Goal: Task Accomplishment & Management: Complete application form

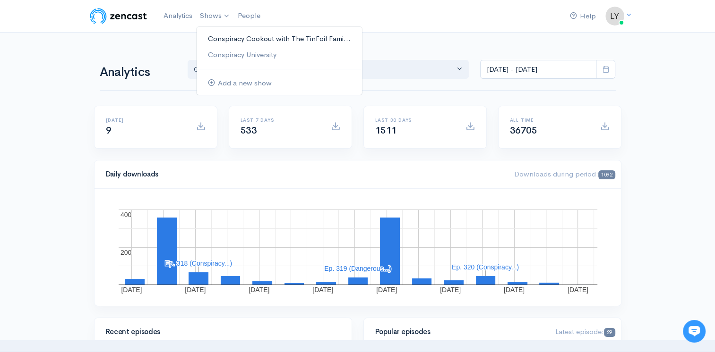
click at [228, 40] on link "Conspiracy Cookout with The TinFoil Fami..." at bounding box center [279, 39] width 165 height 17
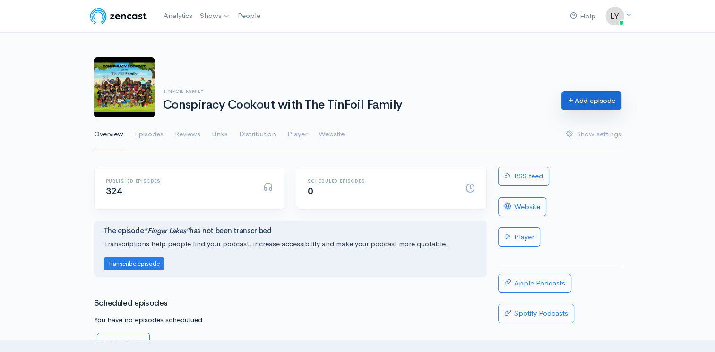
click at [604, 101] on link "Add episode" at bounding box center [591, 100] width 60 height 19
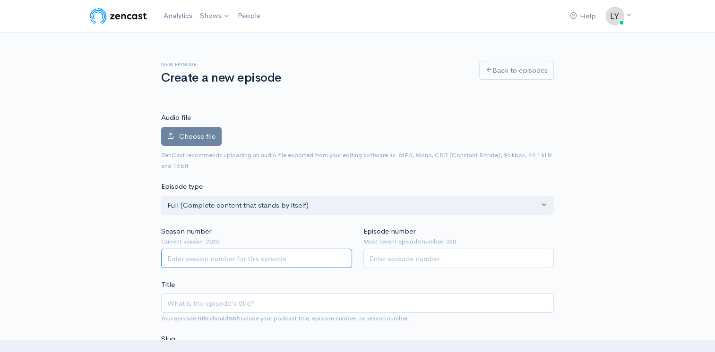
click at [211, 261] on input "Season number" at bounding box center [256, 258] width 191 height 19
type input "2025"
type input "321"
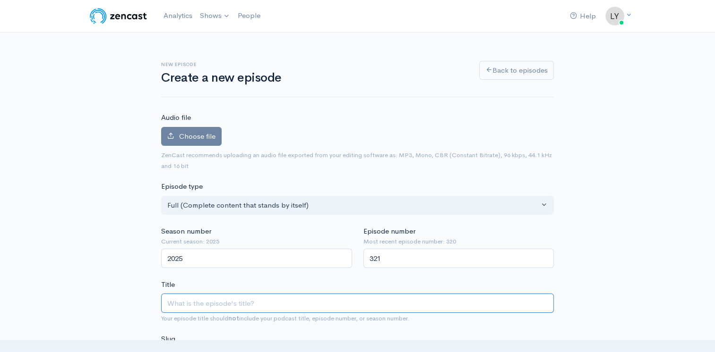
click at [188, 301] on input "Title" at bounding box center [357, 303] width 393 height 19
type input "G"
type input "g"
type input "Ge"
type input "ge"
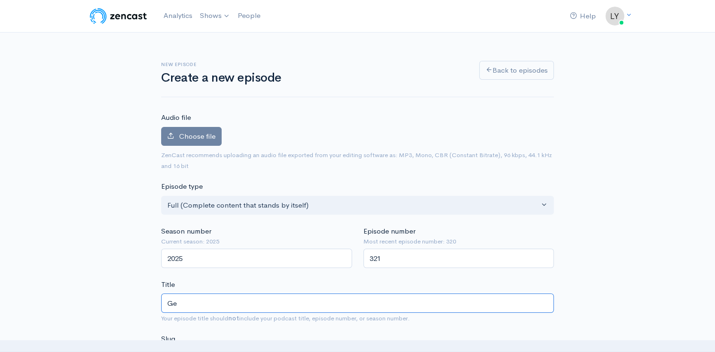
type input "Get"
type input "get"
type input "Gett"
type input "gett"
type input "Getti"
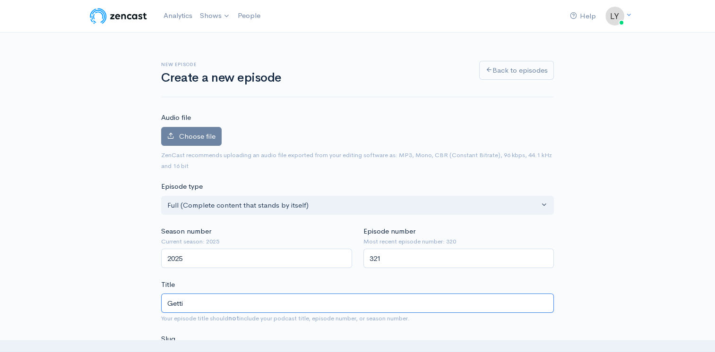
type input "getti"
type input "Gettin"
type input "gettin"
type input "Getting"
type input "getting"
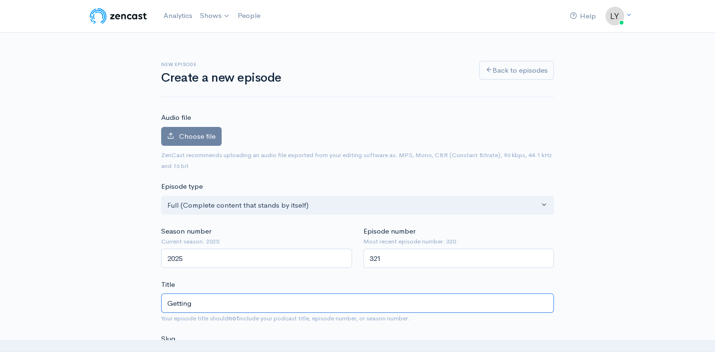
type input "Getting t"
type input "getting-t"
type input "Getting the"
type input "getting-the"
type input "Getting the v"
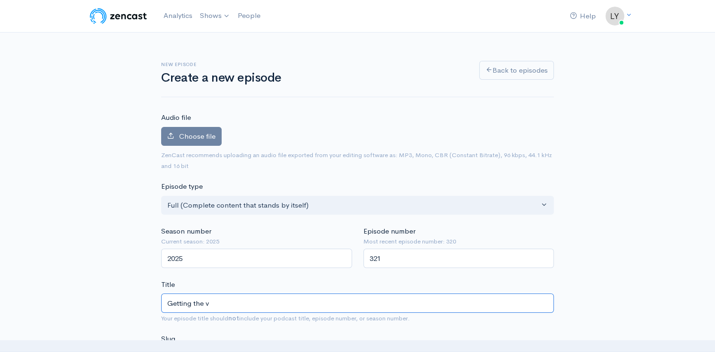
type input "getting-the-v"
type input "Getting the"
type input "getting-the"
type input "Getting the B"
type input "getting-the-b"
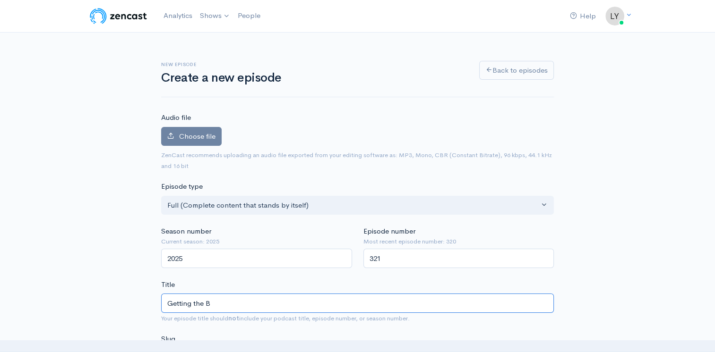
type input "Getting the Be"
type input "getting-the-be"
type input "Getting the Bes"
type input "getting-the-bes"
type input "Getting the Best"
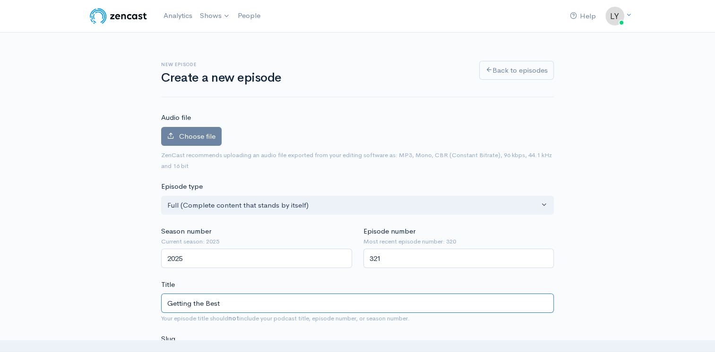
type input "getting-the-best"
type input "Getting the Best S"
type input "getting-the-best-s"
type input "Getting the Best Sl"
type input "getting-the-best-sl"
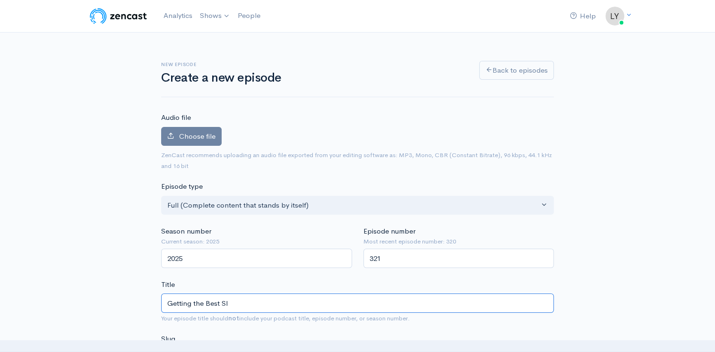
type input "Getting the Best Sle"
type input "getting-the-best-sle"
type input "Getting the Best Sleep"
type input "getting-the-best-sleep"
type input "Getting the Best Sleep i"
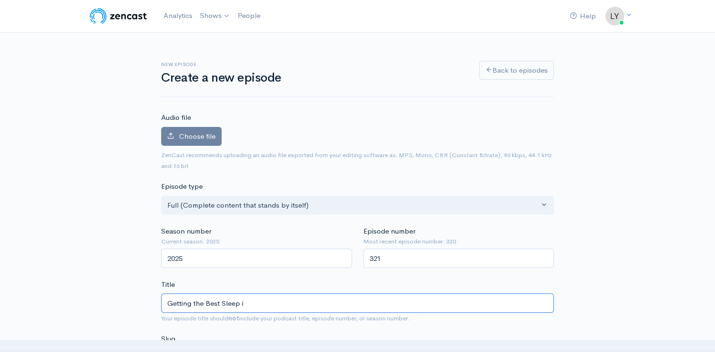
type input "getting-the-best-sleep-i"
type input "Getting the Best Sleep in"
type input "getting-the-best-sleep-in"
type input "Getting the Best Sleep in th"
type input "getting-the-best-sleep-in-th"
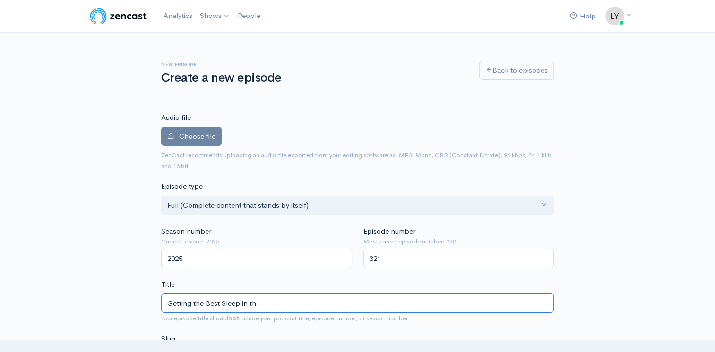
type input "Getting the Best Sleep in the"
type input "getting-the-best-sleep-in-the"
type input "Getting the Best Sleep in the T"
type input "getting-the-best-sleep-in-the-t"
type input "Getting the Best Sleep in the Tu"
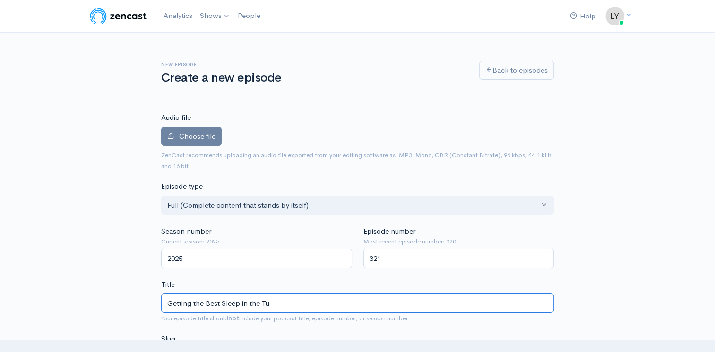
type input "getting-the-best-sleep-in-the-tu"
type input "Getting the Best Sleep in the [GEOGRAPHIC_DATA]"
type input "getting-the-best-sleep-in-the-tur"
type input "Getting the Best Sleep in the [GEOGRAPHIC_DATA]"
type input "getting-the-best-sleep-in-the-turbu"
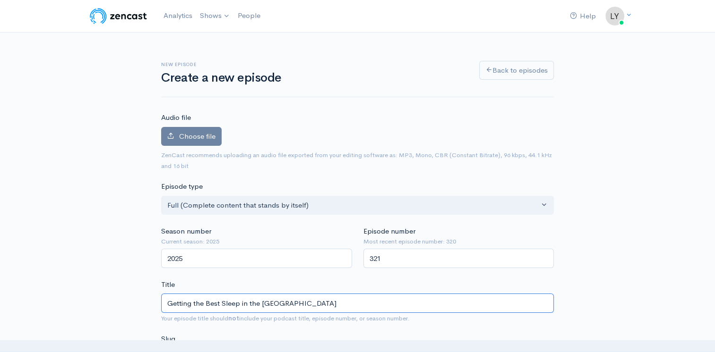
type input "Getting the Best Sleep in the [GEOGRAPHIC_DATA]"
type input "getting-the-best-sleep-in-the-turbul"
type input "Getting the Best Sleep in the Turbulen"
type input "getting-the-best-sleep-in-the-turbulen"
type input "Getting the Best Sleep in the Turbulent"
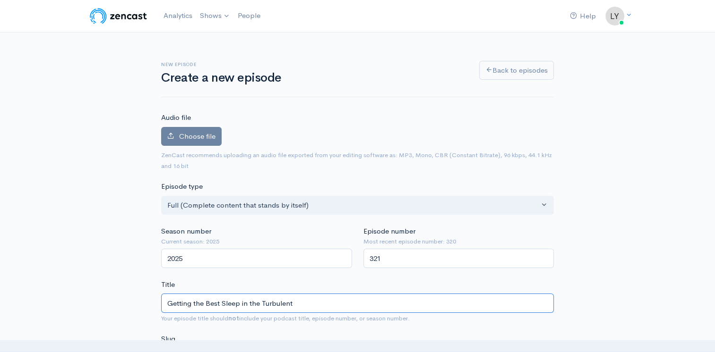
type input "getting-the-best-sleep-in-the-turbulent"
type input "Getting the Best Sleep in the Turbulent T"
type input "getting-the-best-sleep-in-the-turbulent-t"
type input "Getting the Best Sleep in the Turbulent Ti"
type input "getting-the-best-sleep-in-the-turbulent-ti"
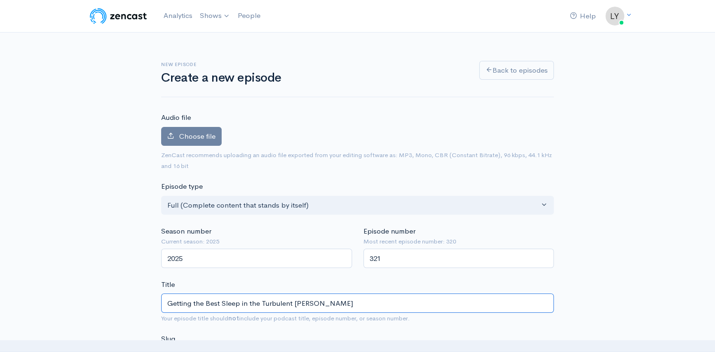
type input "Getting the Best Sleep in the Turbulent Time"
type input "getting-the-best-sleep-in-the-turbulent-time"
type input "Getting the Best Sleep in the Turbulent Times"
type input "getting-the-best-sleep-in-the-turbulent-times"
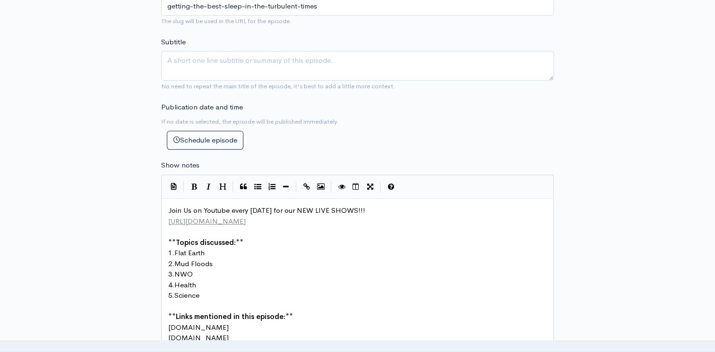
scroll to position [378, 0]
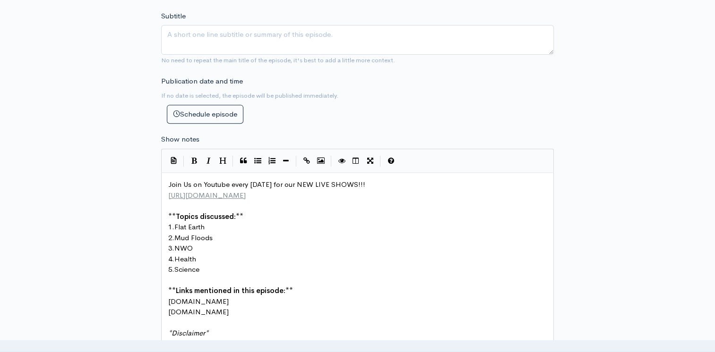
type input "Getting the Best Sleep in the Turbulent Times"
click at [214, 227] on pre "1. Flat Earth" at bounding box center [360, 227] width 389 height 11
type textarea "Top"
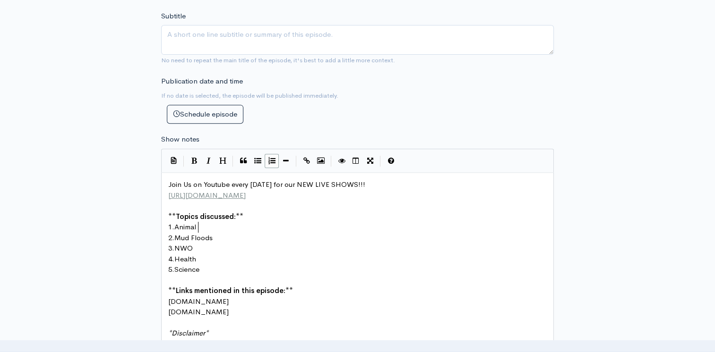
type textarea "Animale"
type textarea "s t"
type textarea "that sleep the most"
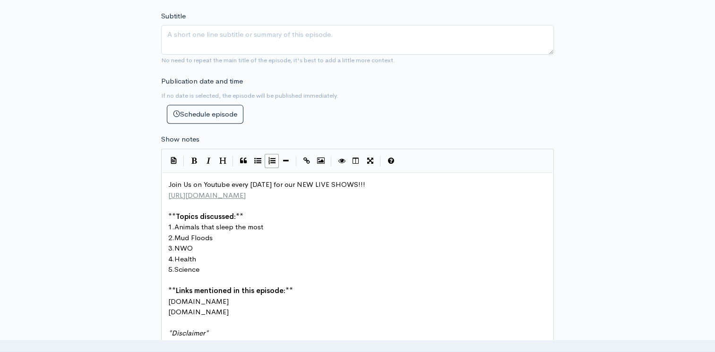
click at [221, 237] on pre "2. Mud Floods" at bounding box center [360, 238] width 389 height 11
type textarea "Home"
type textarea "Rule in De"
type textarea "C"
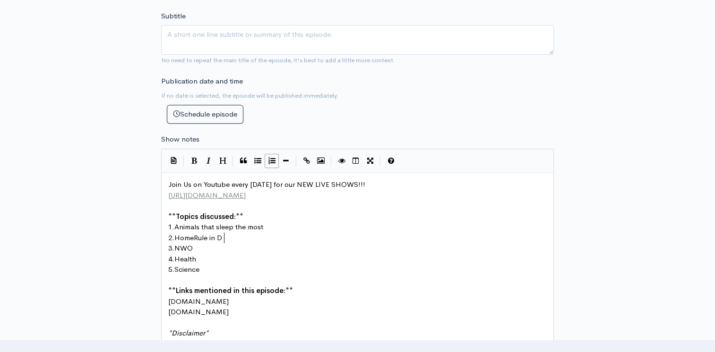
scroll to position [3, 5]
click at [213, 251] on pre "3. NWO" at bounding box center [360, 248] width 389 height 11
type textarea "Best p"
type textarea "Practice for getting good sleep"
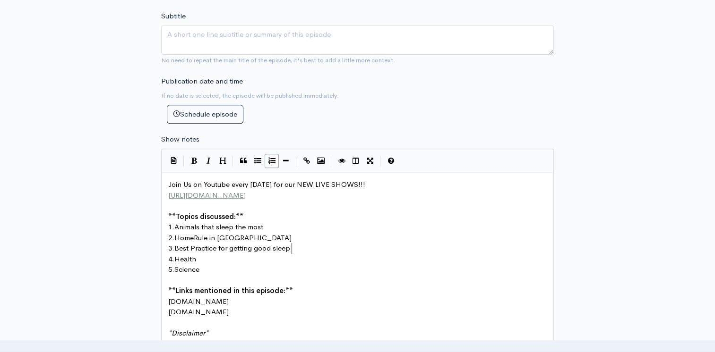
scroll to position [3, 98]
click at [206, 271] on pre "5. Science" at bounding box center [360, 270] width 389 height 11
type textarea "Drinki"
type textarea "M"
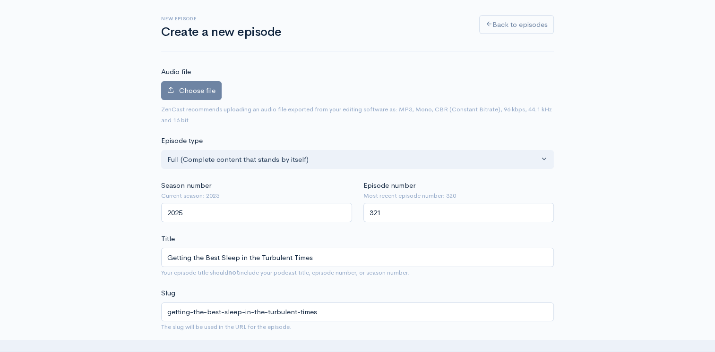
scroll to position [0, 0]
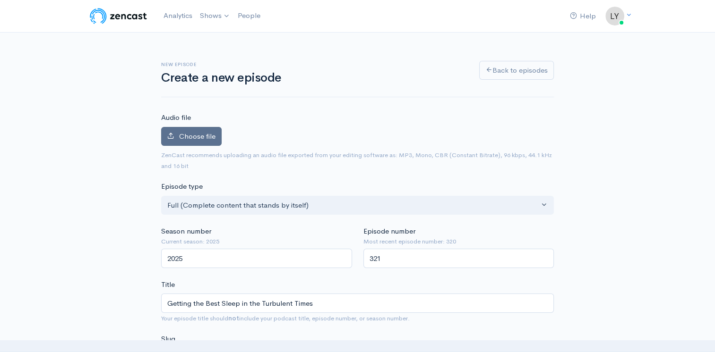
type textarea "Myths about drinking water"
click at [203, 132] on span "Choose file" at bounding box center [197, 136] width 36 height 9
click at [0, 0] on input "Choose file" at bounding box center [0, 0] width 0 height 0
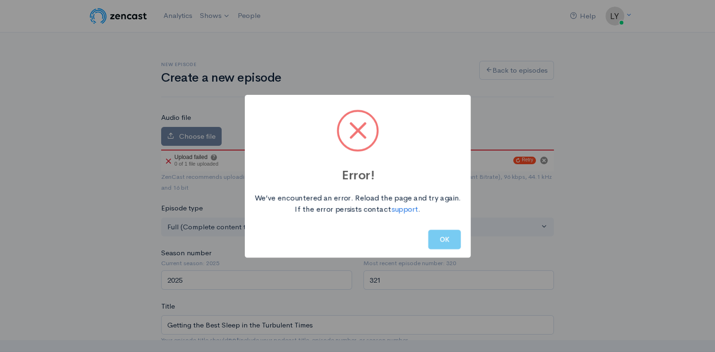
click at [435, 239] on button "OK" at bounding box center [444, 239] width 33 height 19
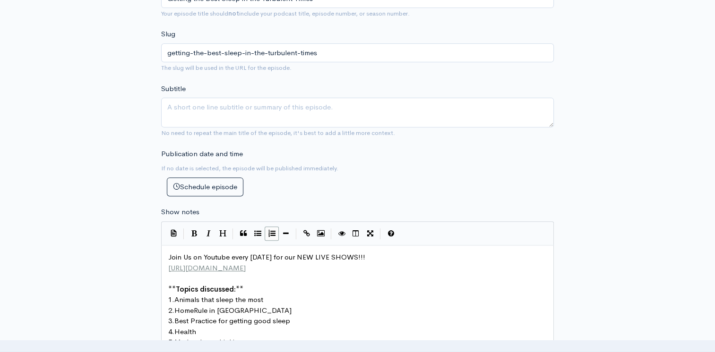
scroll to position [425, 0]
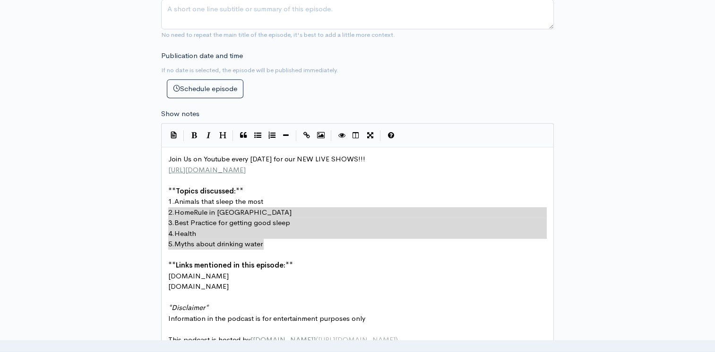
type textarea "1. Animals that sleep the most 2. HomeRule in DC 3. Best Practice for getting g…"
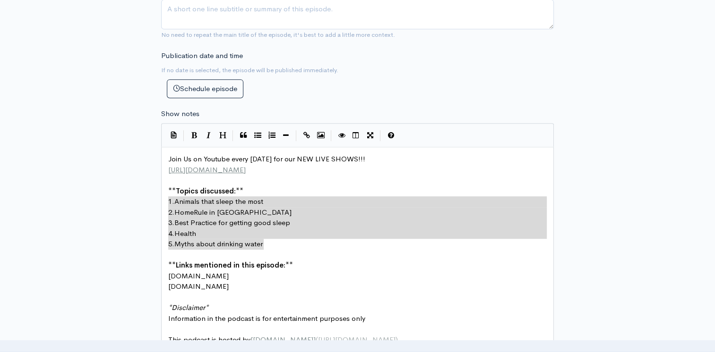
drag, startPoint x: 263, startPoint y: 242, endPoint x: 153, endPoint y: 201, distance: 117.5
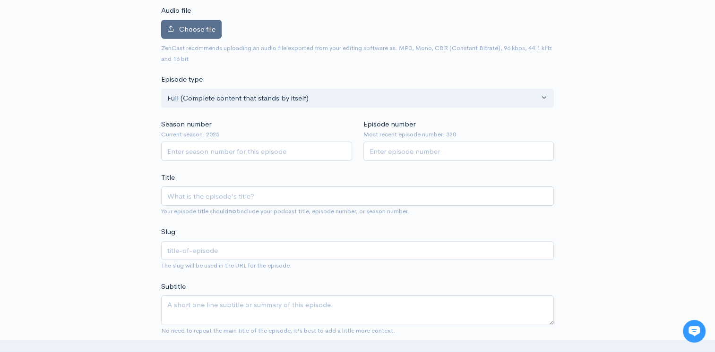
click at [180, 33] on span "Choose file" at bounding box center [197, 29] width 36 height 9
click at [0, 0] on input "Choose file" at bounding box center [0, 0] width 0 height 0
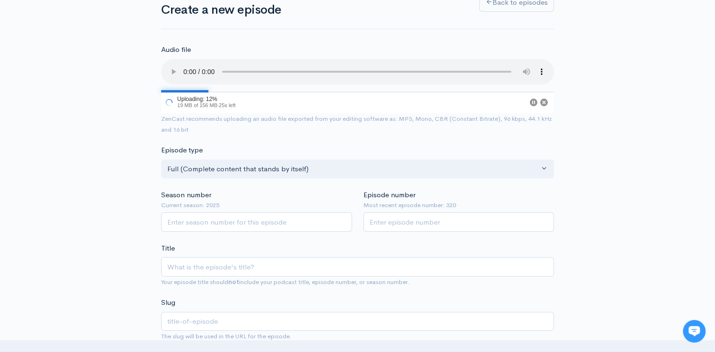
scroll to position [62, 0]
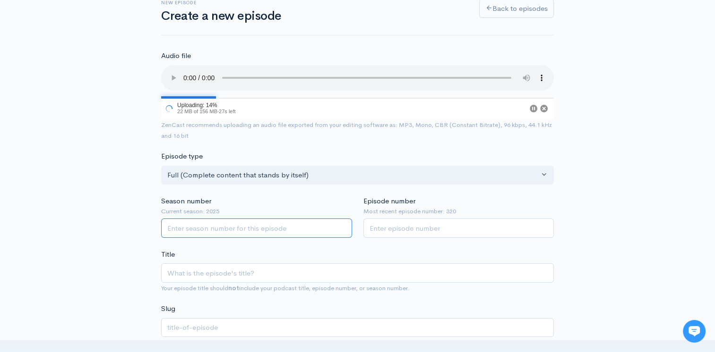
click at [236, 224] on input "Season number" at bounding box center [256, 228] width 191 height 19
type input "2025"
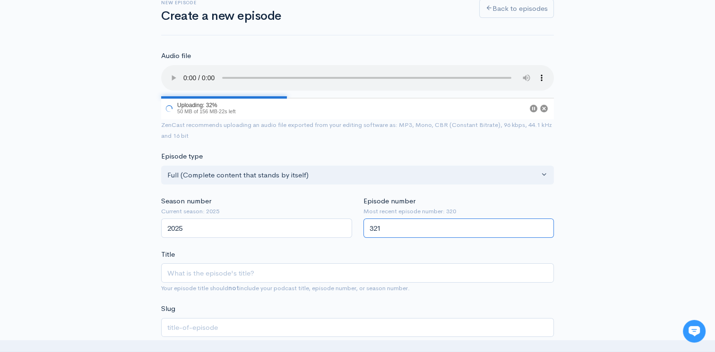
type input "321"
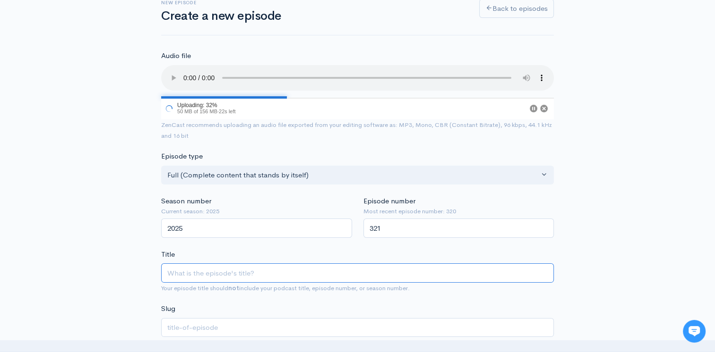
click at [240, 269] on input "Title" at bounding box center [357, 273] width 393 height 19
type input "G"
type input "g"
type input "Get"
type input "get"
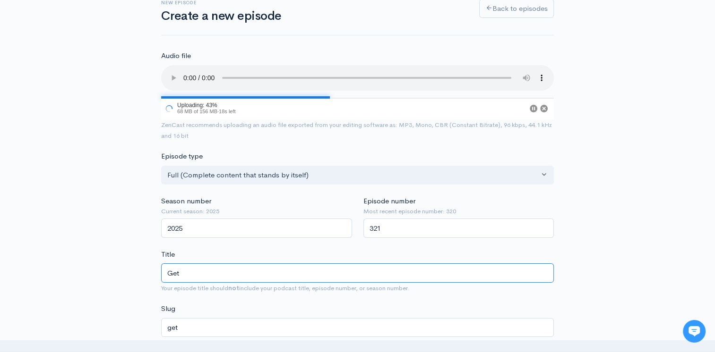
type input "Gett"
type input "gett"
type input "Getti"
type input "getti"
type input "Getting"
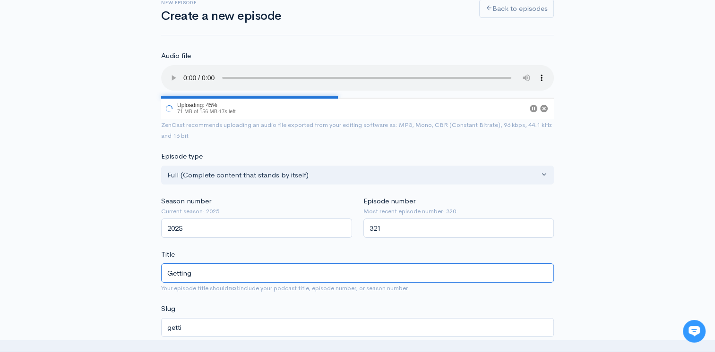
type input "getting"
type input "Getting S"
type input "getting-s"
type input "Getting Sl"
type input "getting-sl"
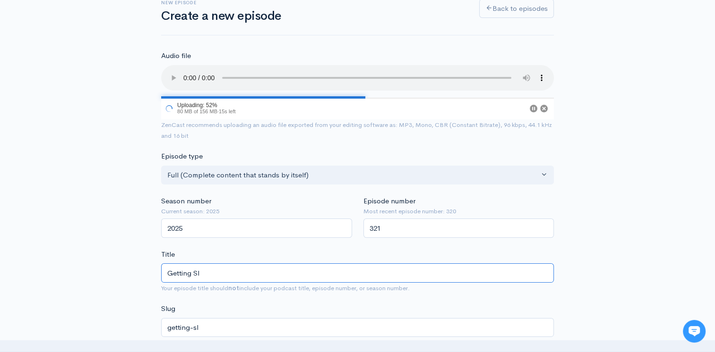
type input "Getting Sle"
type input "getting-sle"
type input "Getting Sleep"
type input "getting-sleep"
type input "Getting Sleep i"
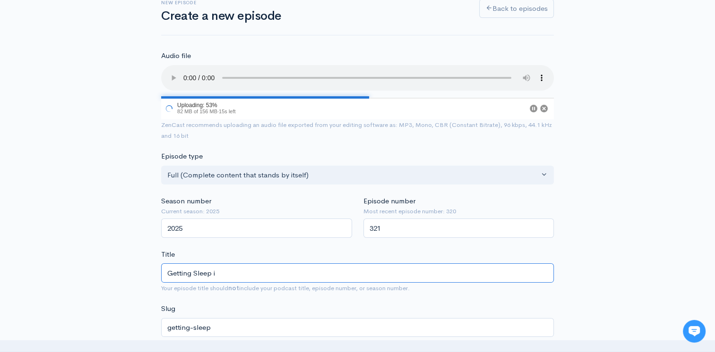
type input "getting-sleep-i"
type input "Getting Sleep in"
type input "getting-sleep-in"
type input "Getting Sle"
type input "getting-sle"
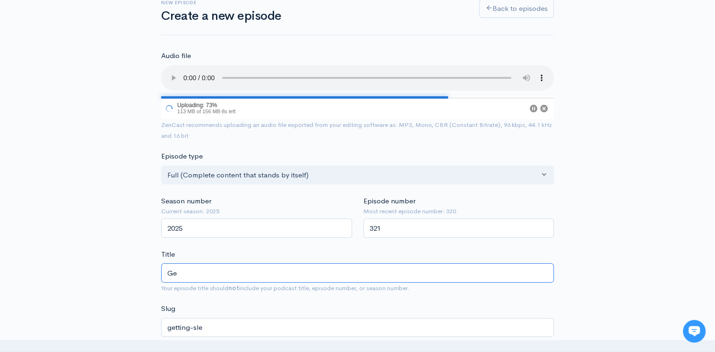
type input "G"
type input "H"
type input "h"
type input "How"
type input "how"
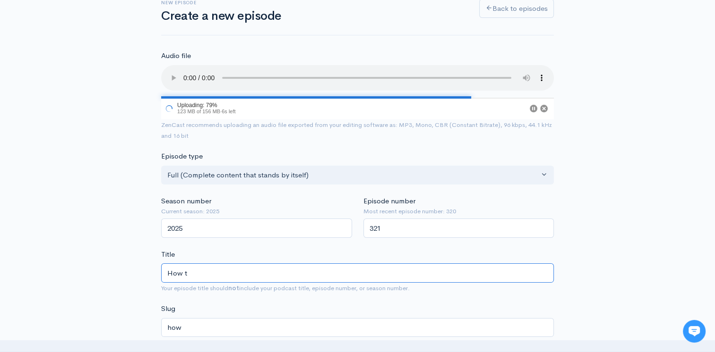
type input "How to"
type input "how-to"
type input "How to G"
type input "how-to-g"
type input "How to Ge"
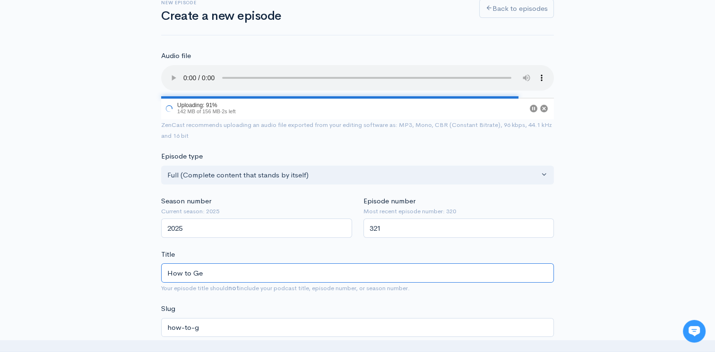
type input "how-to-ge"
type input "How to Get"
type input "how-to-get"
type input "How to Get G"
type input "how-to-get-g"
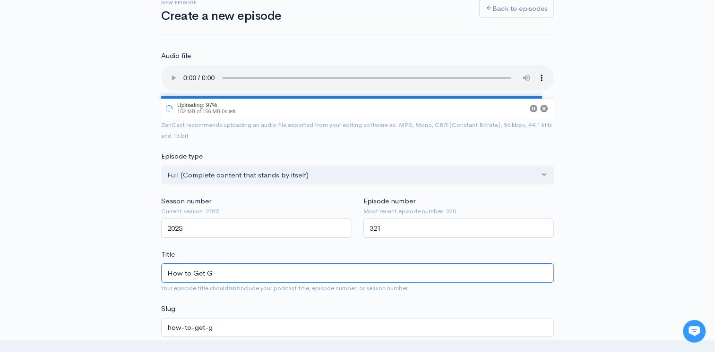
type input "How to Get Go"
type input "how-to-get-go"
type input "How to Get Goo"
type input "how-to-get-goo"
type input "How to Get Good"
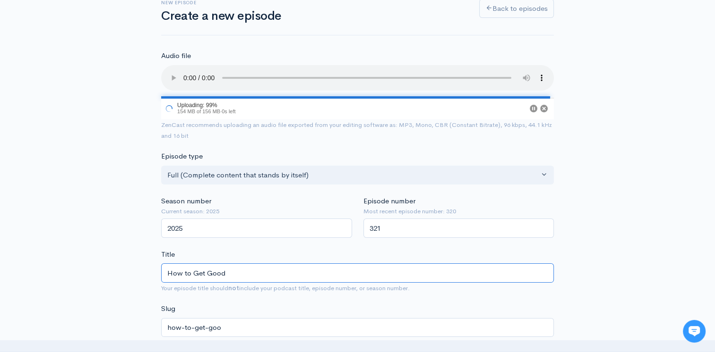
type input "how-to-get-good"
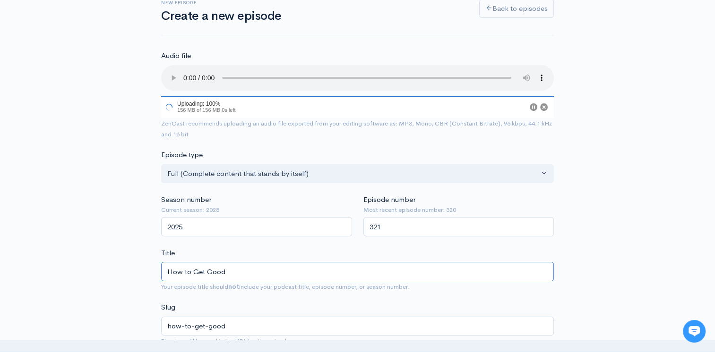
type input "How to Get Good S"
type input "how-to-get-good-s"
type input "How to Get Good Sl"
type input "how-to-get-good-sl"
type input "How to Get Good Sle"
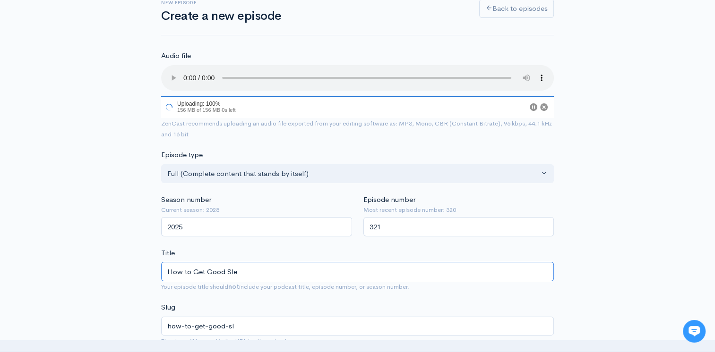
type input "how-to-get-good-sle"
type input "How to Get Good Slee"
type input "how-to-get-good-slee"
type input "How to Get Good Sleep"
type input "how-to-get-good-sleep"
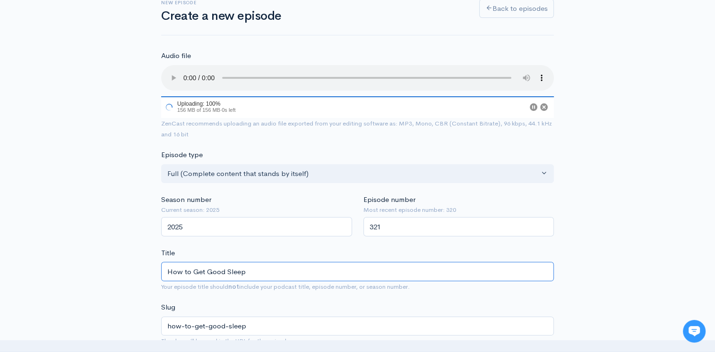
type input "How to Get Good Sleep i"
type input "how-to-get-good-sleep-i"
type input "How to Get Good Sleep in"
type input "how-to-get-good-sleep-in"
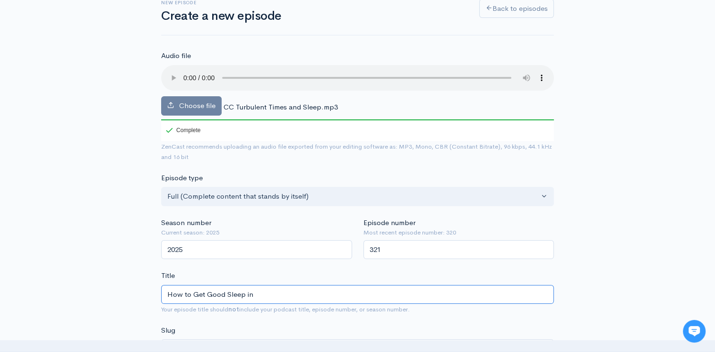
type input "How to Get Good Sleep in T"
type input "how-to-get-good-sleep-in-t"
type input "How to Get Good Sleep in Tu"
type input "how-to-get-good-sleep-in-tu"
type input "How to Get Good Sleep in Tur"
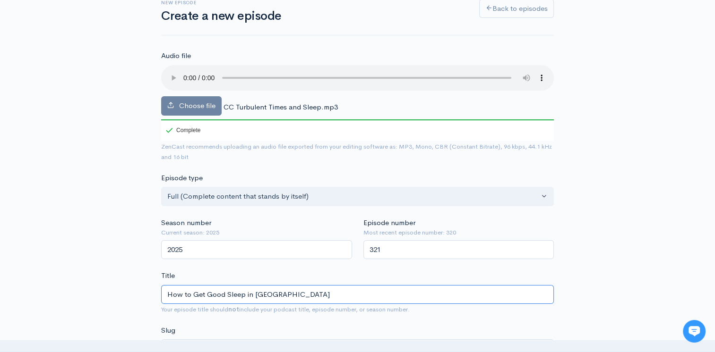
type input "how-to-get-good-sleep-in-tur"
type input "How to Get Good Sleep in Turb"
type input "how-to-get-good-sleep-in-turb"
type input "How to Get Good Sleep in Turbu"
type input "how-to-get-good-sleep-in-turbu"
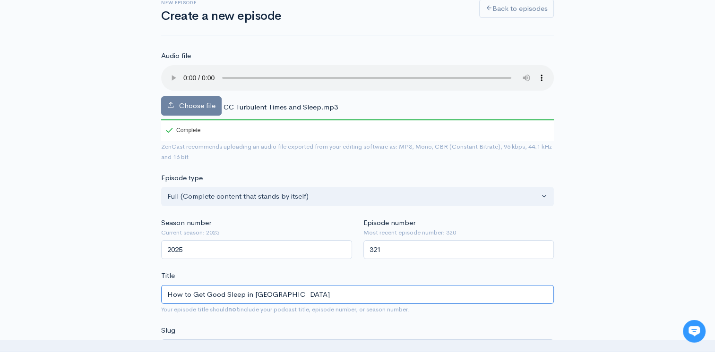
type input "How to Get Good Sleep in Turbule"
type input "how-to-get-good-sleep-in-turbule"
type input "How to Get Good Sleep in Turbulen"
type input "how-to-get-good-sleep-in-turbulen"
type input "How to Get Good Sleep in Turbulent"
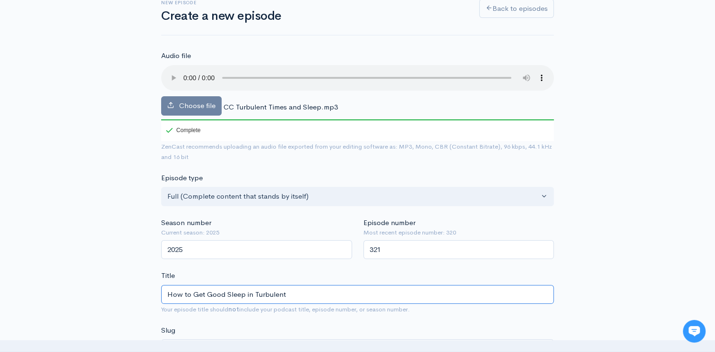
type input "how-to-get-good-sleep-in-turbulent"
type input "How to Get Good Sleep in Turbulent T"
type input "how-to-get-good-sleep-in-turbulent-t"
type input "How to Get Good Sleep in Turbulent Ti"
type input "how-to-get-good-sleep-in-turbulent-ti"
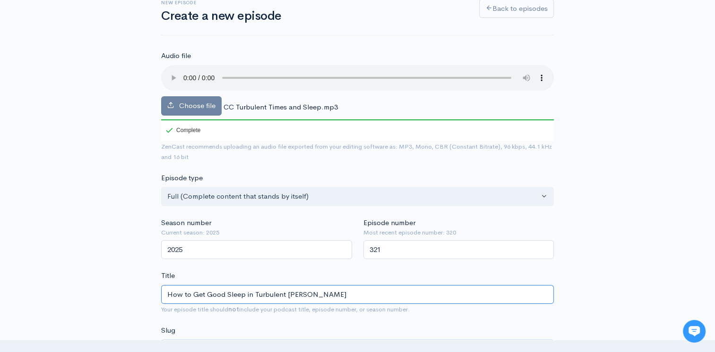
type input "How to Get Good Sleep in Turbulent Time"
type input "how-to-get-good-sleep-in-turbulent-time"
type input "How to Get Good Sleep in Turbulent Times"
type input "how-to-get-good-sleep-in-turbulent-times"
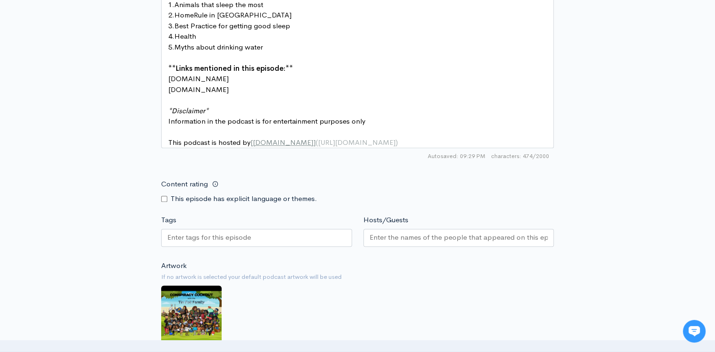
scroll to position [723, 0]
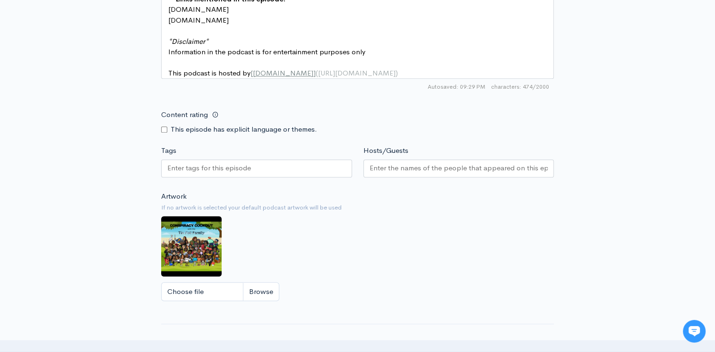
type input "How to Get Good Sleep in Turbulent Times"
click at [162, 133] on input "Content rating" at bounding box center [164, 130] width 6 height 6
checkbox input "true"
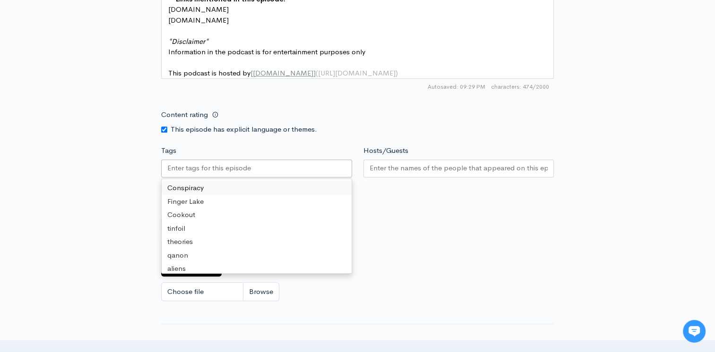
click at [181, 173] on input "Tags" at bounding box center [209, 168] width 85 height 11
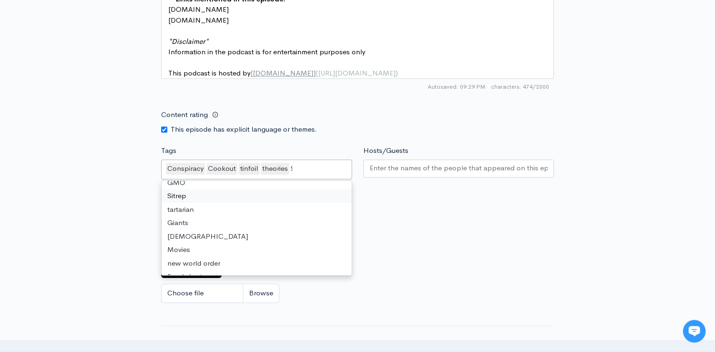
scroll to position [0, 0]
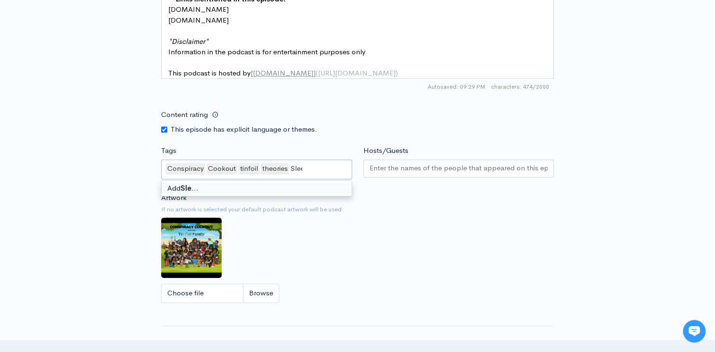
type input "Sleep"
type input "Trump"
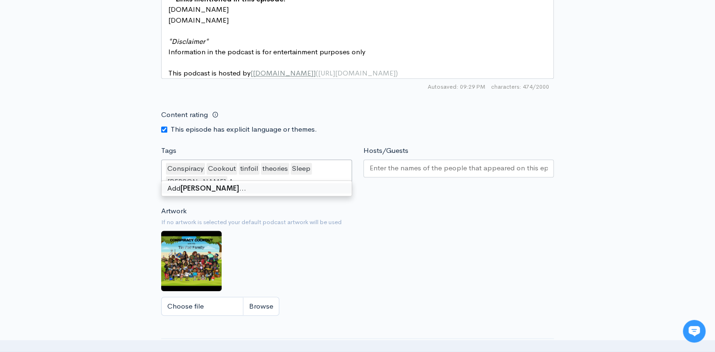
type input "A"
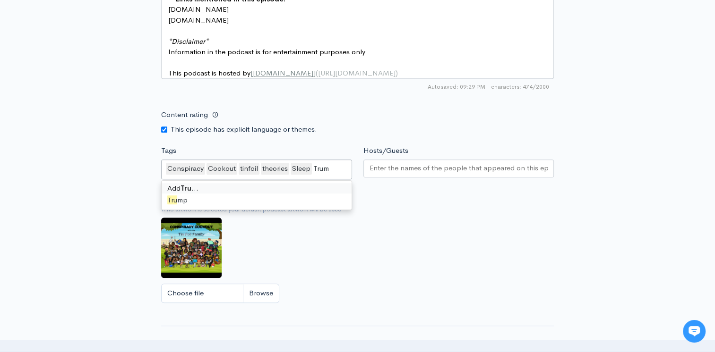
type input "Trump"
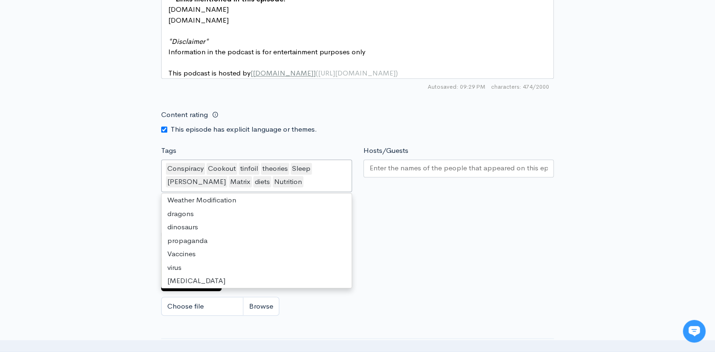
scroll to position [354, 0]
click at [408, 173] on input "Hosts/Guests" at bounding box center [458, 168] width 179 height 11
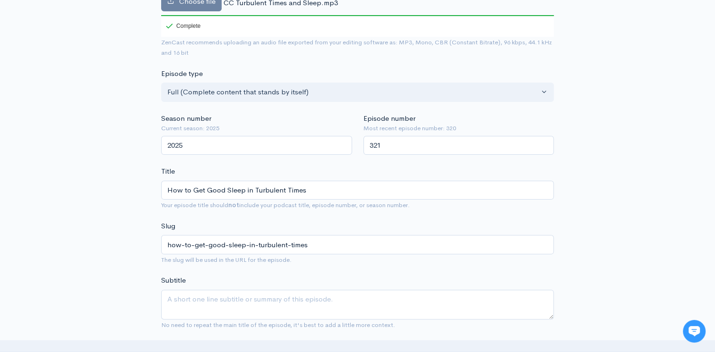
scroll to position [298, 0]
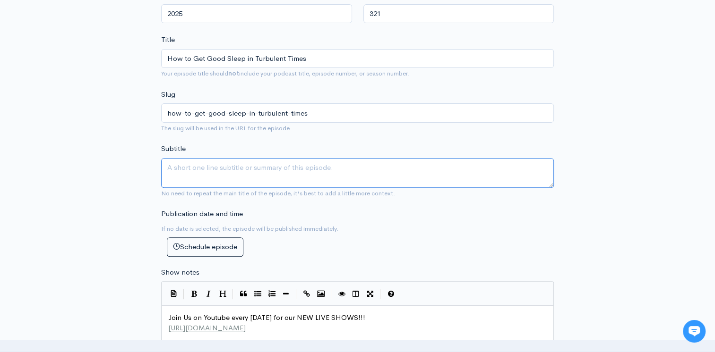
click at [219, 179] on textarea "Subtitle" at bounding box center [357, 173] width 393 height 30
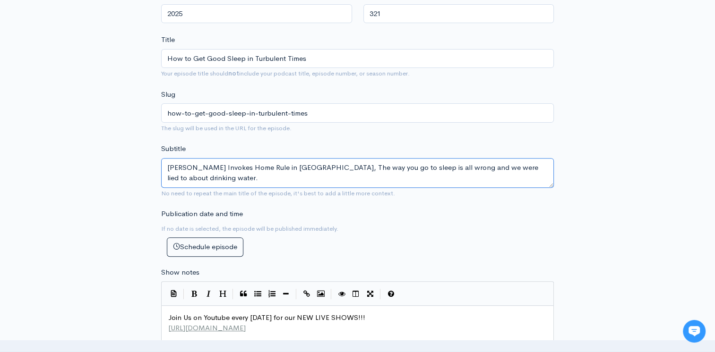
click at [166, 166] on textarea "Trump Invokes Home Rule in DC, The way you go to sleep is all wrong and we were…" at bounding box center [357, 173] width 393 height 30
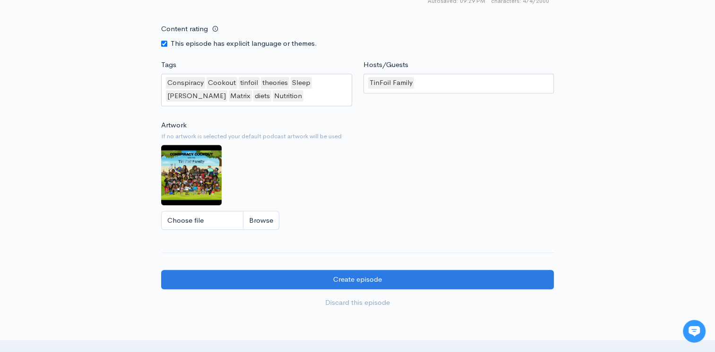
scroll to position [908, 0]
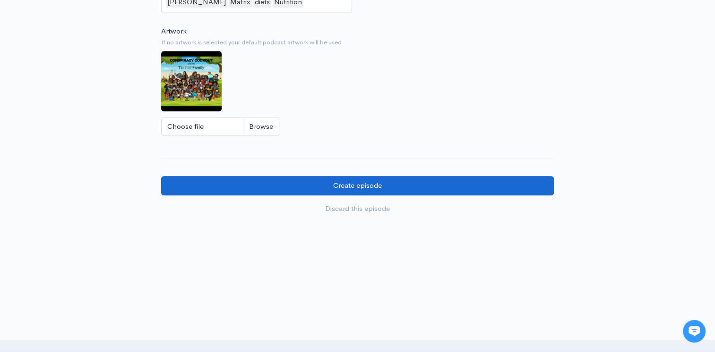
type textarea "In this episode.... Trump Invokes Home Rule in DC, The way you go to sleep is a…"
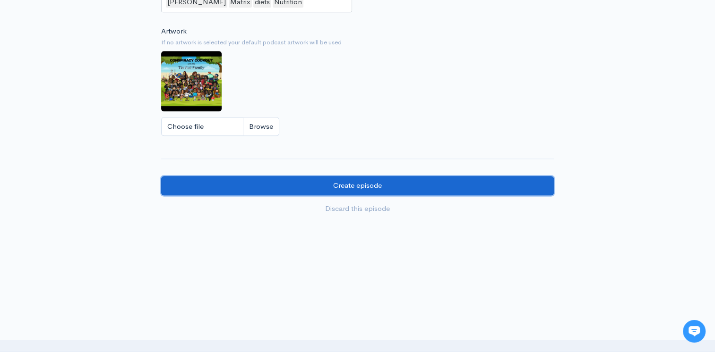
click at [299, 194] on input "Create episode" at bounding box center [357, 185] width 393 height 19
